Goal: Task Accomplishment & Management: Manage account settings

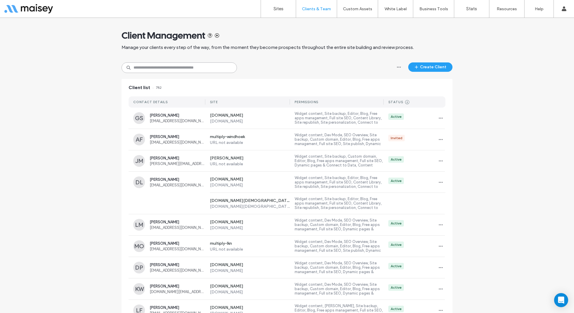
click at [170, 62] on input at bounding box center [178, 67] width 115 height 11
paste input "**********"
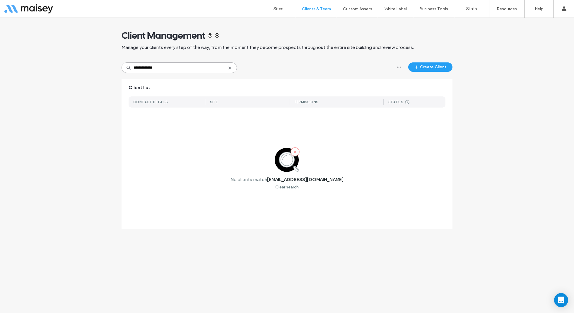
type input "**********"
click at [277, 11] on label "Sites" at bounding box center [278, 8] width 10 height 5
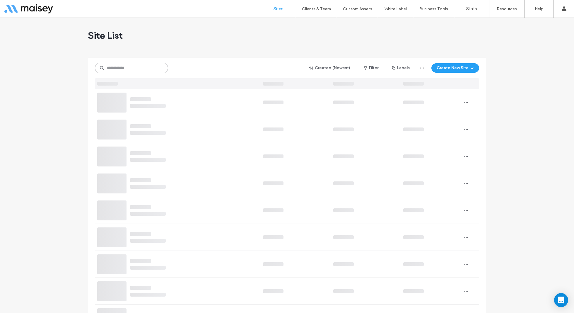
click at [133, 67] on input at bounding box center [131, 68] width 73 height 11
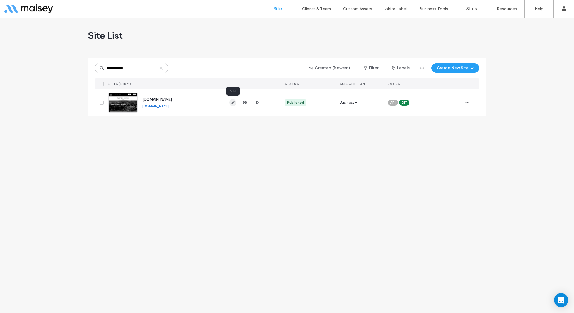
type input "**********"
click at [234, 102] on icon "button" at bounding box center [232, 102] width 5 height 5
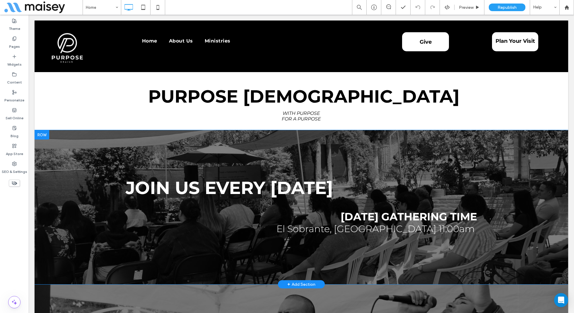
scroll to position [333, 0]
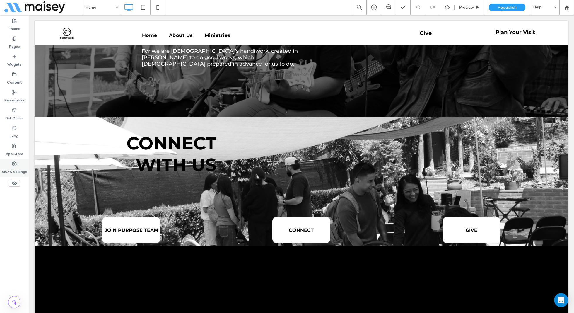
click at [14, 166] on label "SEO & Settings" at bounding box center [14, 170] width 25 height 8
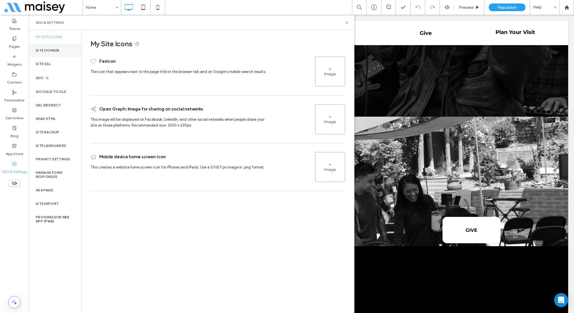
click at [48, 47] on div "Site Domain" at bounding box center [55, 50] width 53 height 13
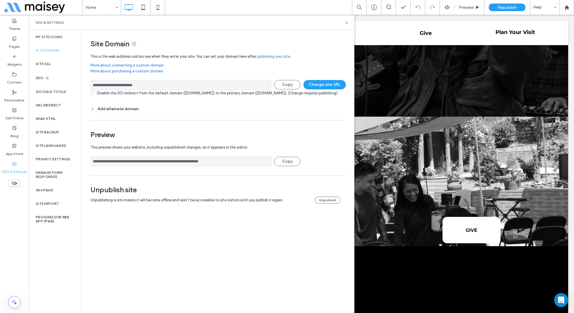
click at [173, 83] on input "**********" at bounding box center [180, 85] width 181 height 10
click at [569, 10] on div at bounding box center [566, 7] width 15 height 15
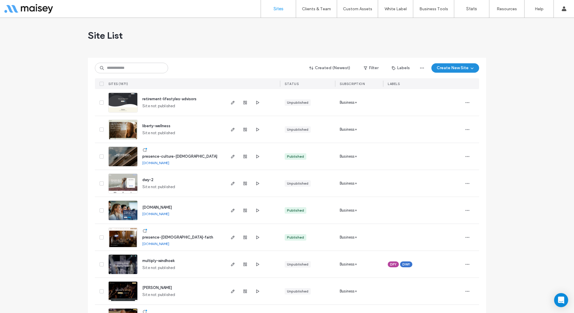
click at [456, 70] on button "Create New Site" at bounding box center [455, 67] width 48 height 9
click at [461, 88] on div "Start with a template" at bounding box center [469, 88] width 37 height 6
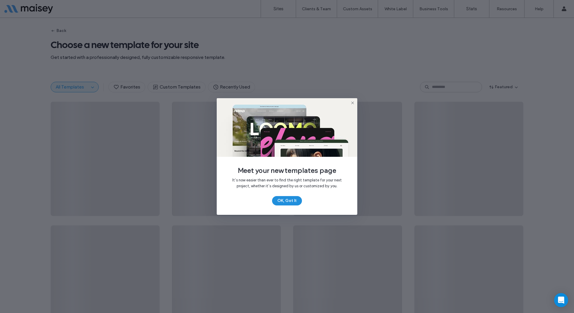
click at [278, 200] on button "OK, Got It" at bounding box center [287, 200] width 30 height 9
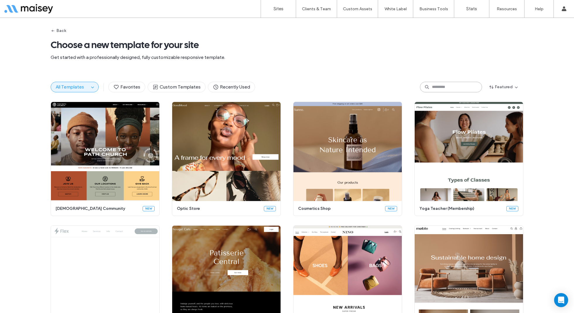
click at [453, 88] on input at bounding box center [451, 87] width 62 height 11
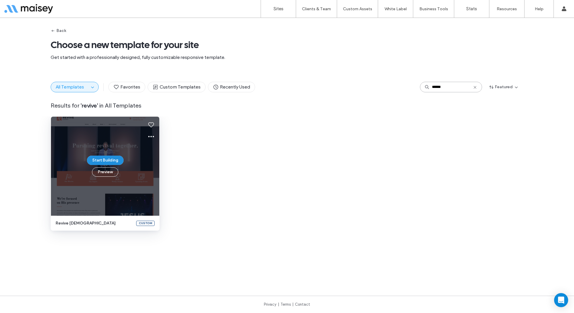
type input "******"
click at [100, 162] on button "Start Building" at bounding box center [105, 159] width 37 height 9
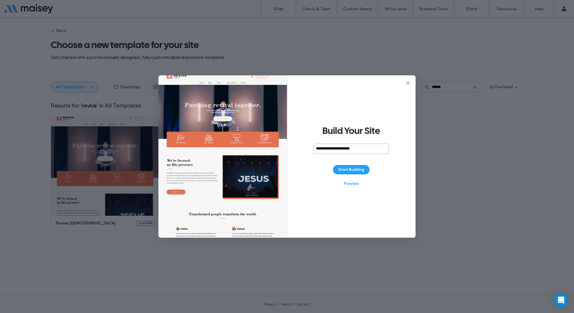
type input "**********"
click at [351, 170] on button "Start Building" at bounding box center [351, 169] width 37 height 9
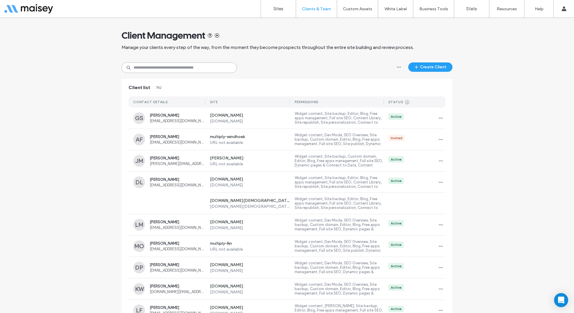
click at [139, 69] on input at bounding box center [178, 67] width 115 height 11
paste input "**********"
type input "**********"
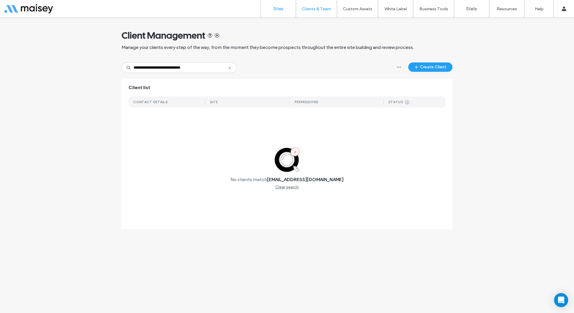
click at [278, 8] on label "Sites" at bounding box center [278, 8] width 10 height 5
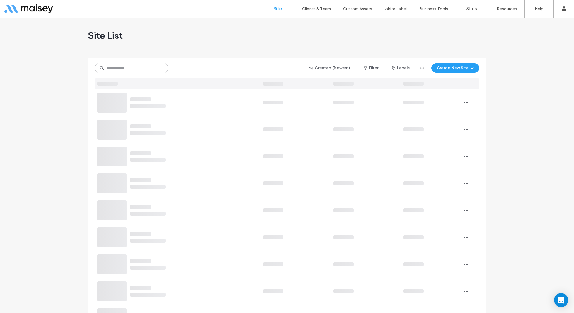
click at [122, 68] on input at bounding box center [131, 68] width 73 height 11
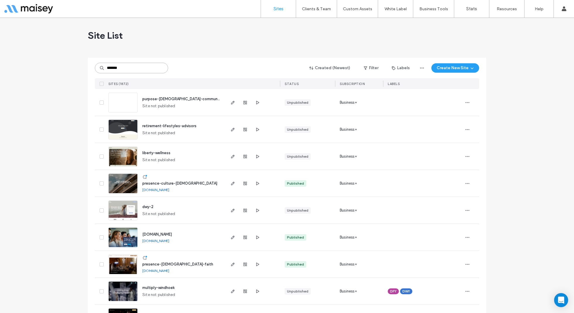
type input "*******"
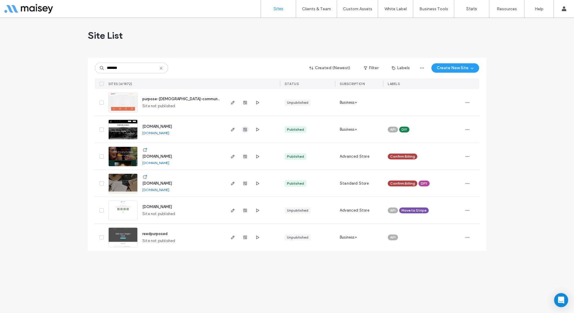
click at [245, 131] on use "button" at bounding box center [245, 130] width 4 height 4
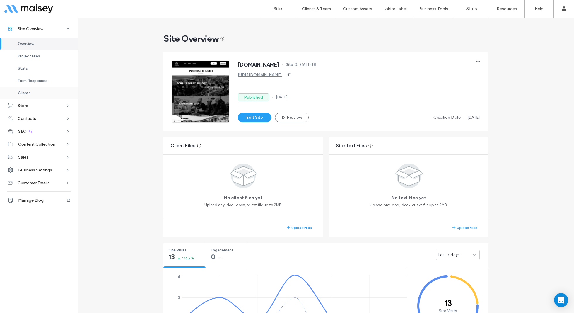
click at [30, 91] on span "Clients" at bounding box center [24, 93] width 13 height 4
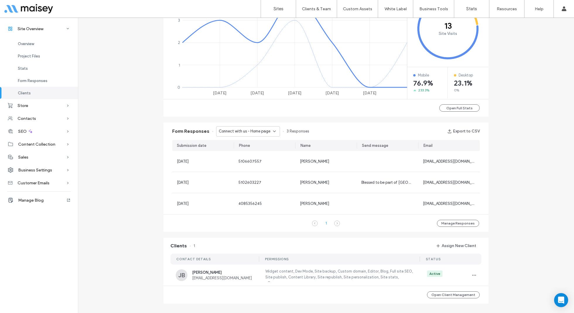
scroll to position [286, 0]
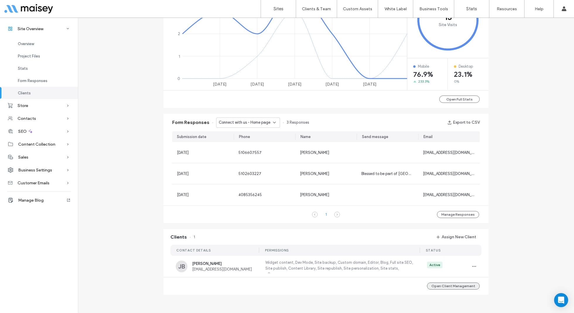
click at [453, 286] on button "Open Client Management" at bounding box center [453, 285] width 53 height 7
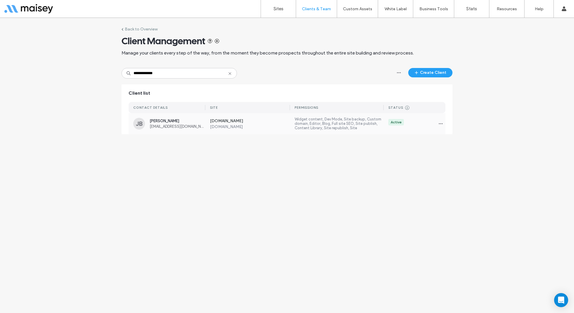
click at [200, 131] on div "JB Jaime Balderas wmendozajr20@gmail.com www.purposechurch.community www.purpos…" at bounding box center [286, 123] width 317 height 21
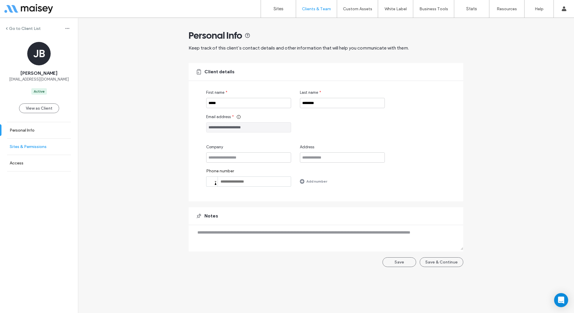
click at [29, 146] on label "Sites & Permissions" at bounding box center [28, 146] width 37 height 5
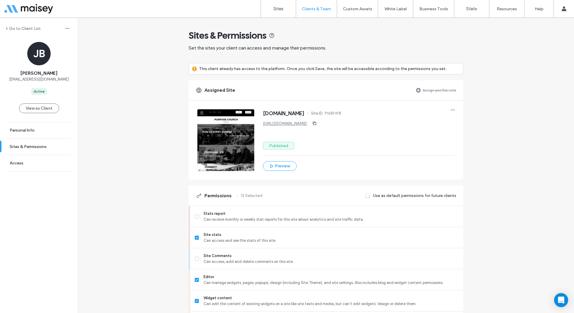
click at [424, 93] on label "Assign another site" at bounding box center [439, 90] width 34 height 10
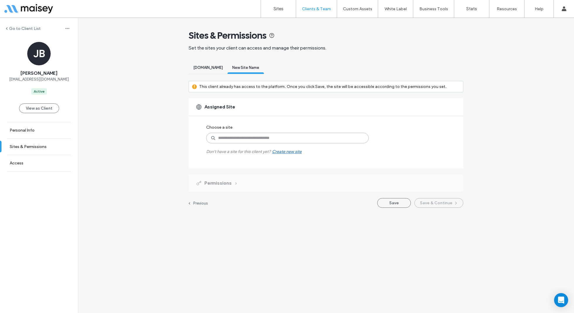
click at [234, 137] on input at bounding box center [287, 138] width 162 height 11
type input "*******"
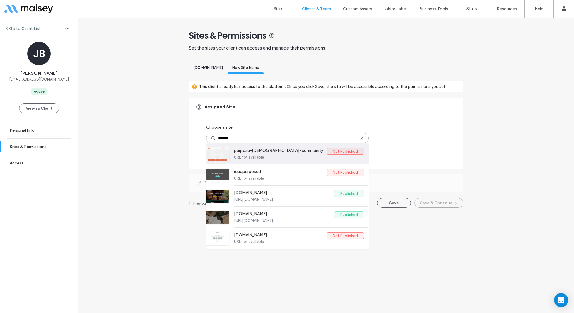
click at [261, 159] on label "URL not available" at bounding box center [299, 157] width 130 height 4
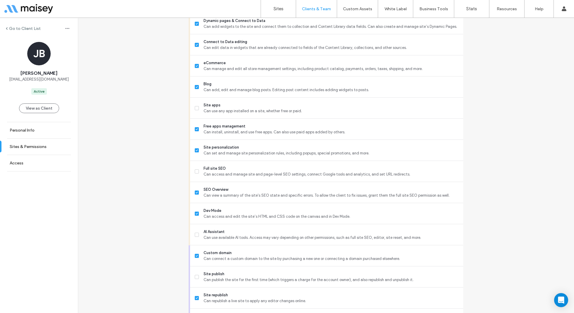
scroll to position [425, 0]
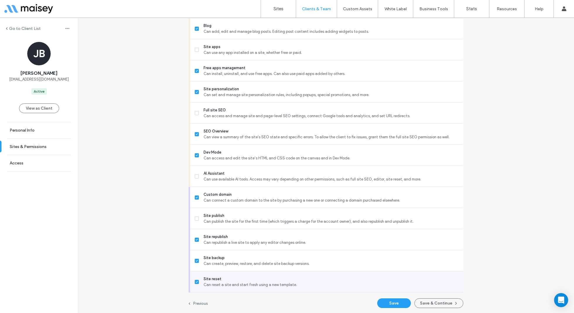
click at [195, 281] on icon at bounding box center [196, 282] width 2 height 2
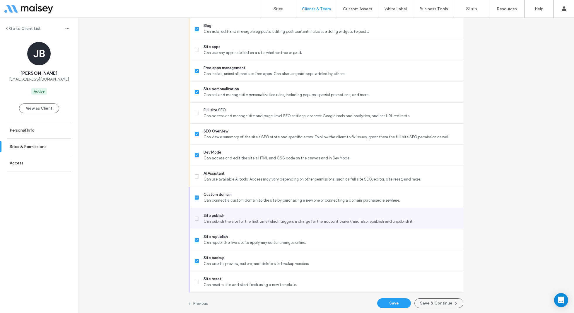
click at [248, 213] on span "Site publish" at bounding box center [330, 215] width 255 height 6
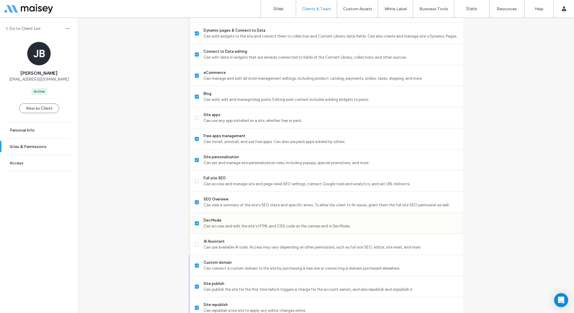
scroll to position [355, 0]
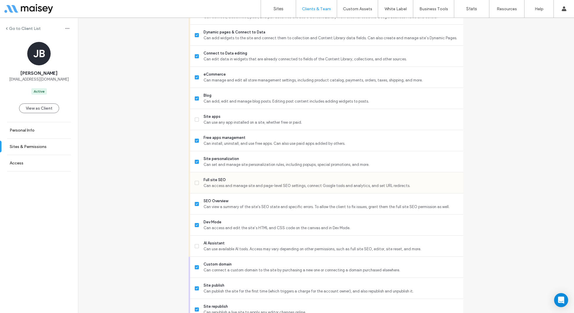
click at [236, 179] on span "Full site SEO" at bounding box center [330, 180] width 255 height 6
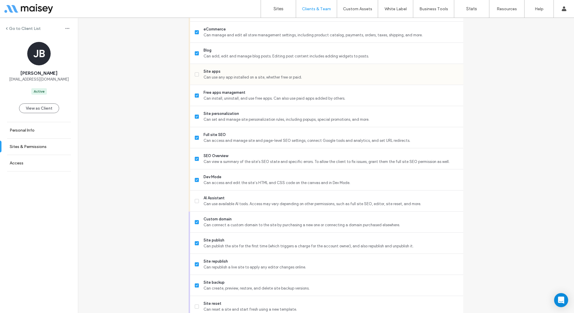
scroll to position [425, 0]
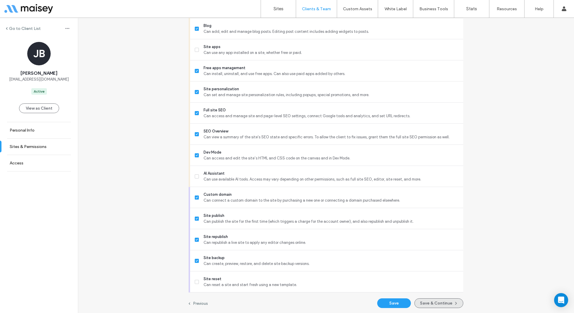
click at [427, 303] on button "Save & Continue" at bounding box center [438, 303] width 49 height 10
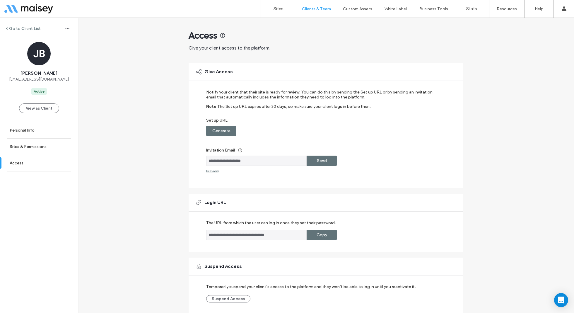
click at [227, 129] on label "Generate" at bounding box center [221, 130] width 18 height 11
click at [324, 160] on label "Send" at bounding box center [322, 160] width 10 height 11
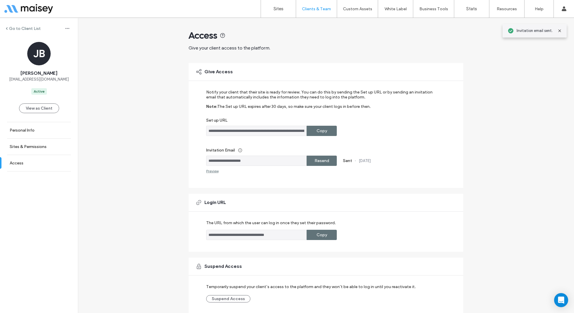
click at [322, 124] on label "Set up URL" at bounding box center [321, 122] width 231 height 8
click at [322, 131] on label "Copy" at bounding box center [321, 130] width 11 height 11
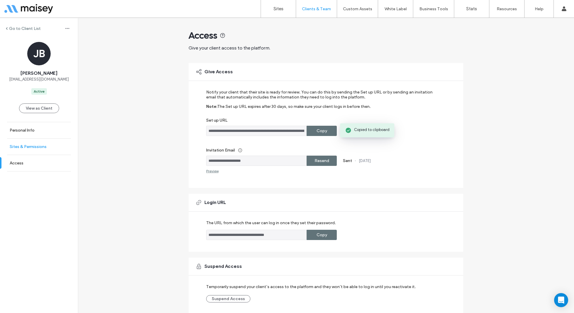
click at [34, 146] on label "Sites & Permissions" at bounding box center [28, 146] width 37 height 5
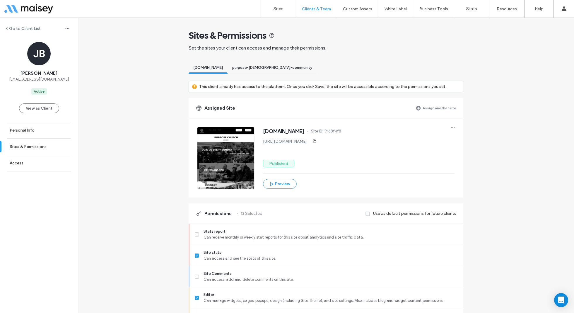
click at [274, 66] on span "purpose-church-community" at bounding box center [272, 67] width 80 height 4
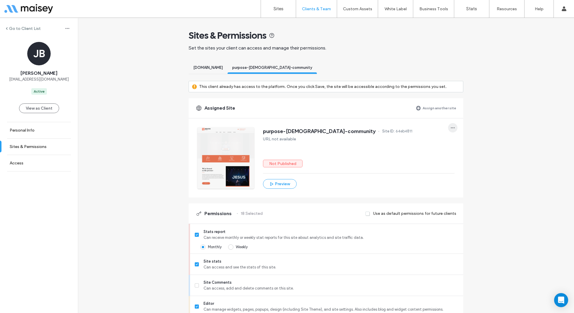
click at [450, 125] on icon "button" at bounding box center [452, 127] width 5 height 5
click at [466, 142] on span "Unassign site" at bounding box center [469, 143] width 23 height 6
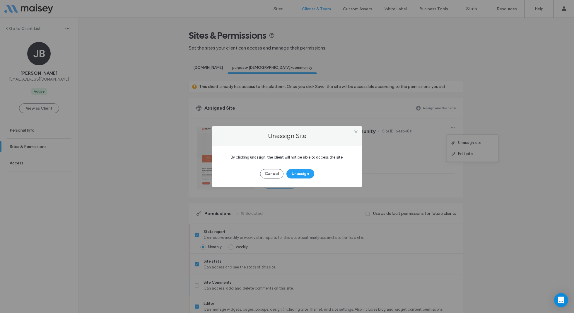
click at [378, 145] on div "Unassign Site By clicking unassign, the client will not be able to access the s…" at bounding box center [287, 156] width 574 height 313
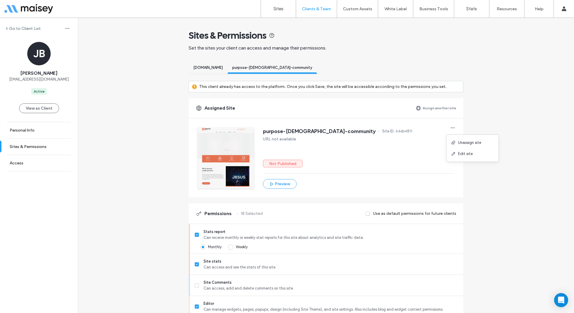
click at [215, 67] on span "www.purposechurch.community" at bounding box center [208, 67] width 30 height 4
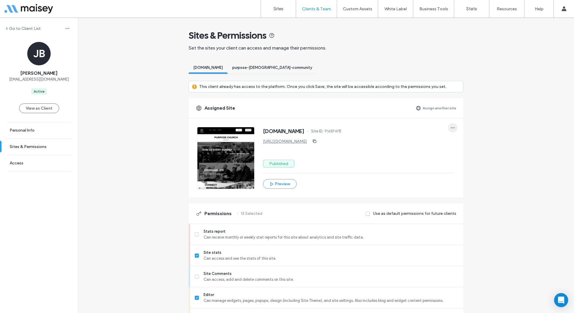
click at [450, 125] on icon "button" at bounding box center [452, 127] width 5 height 5
click at [472, 145] on div "Unassign site" at bounding box center [472, 142] width 52 height 11
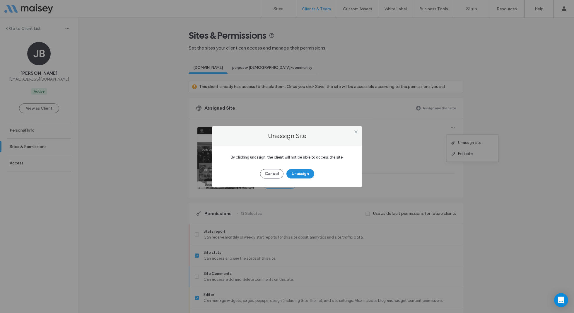
click at [306, 175] on button "Unassign" at bounding box center [300, 173] width 28 height 9
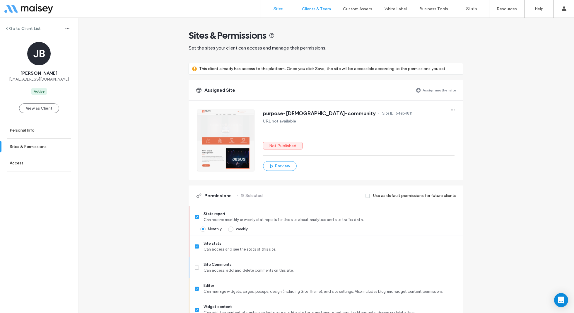
click at [278, 9] on label "Sites" at bounding box center [278, 8] width 10 height 5
